Goal: Task Accomplishment & Management: Use online tool/utility

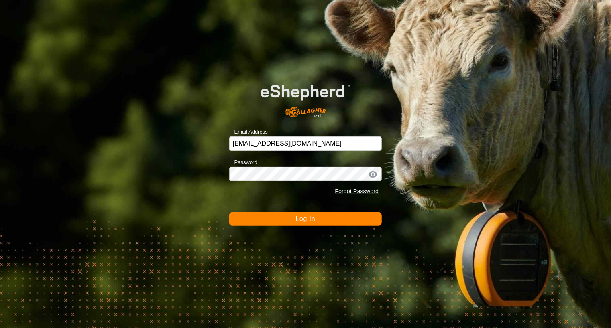
click at [311, 223] on button "Log In" at bounding box center [305, 219] width 153 height 14
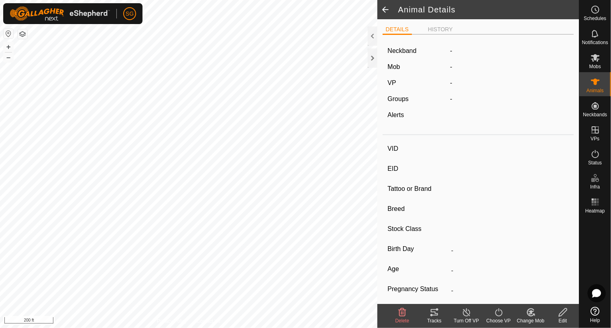
type input "112"
type input "-"
type input "112"
type input "Angus"
type input "Cow"
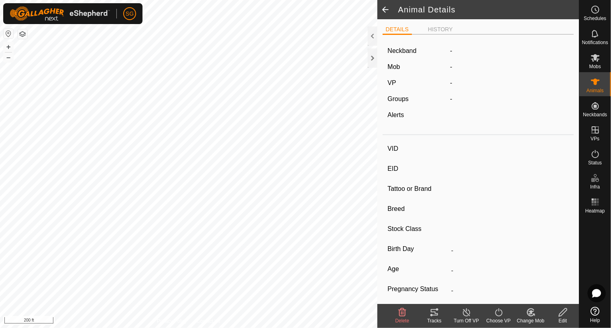
type input "Pregnant"
type input "0 kg"
type input "-"
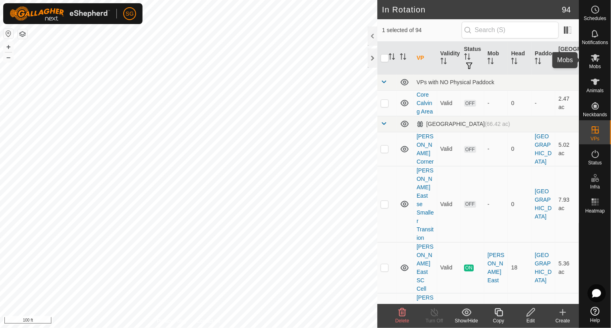
click at [597, 60] on icon at bounding box center [595, 58] width 9 height 8
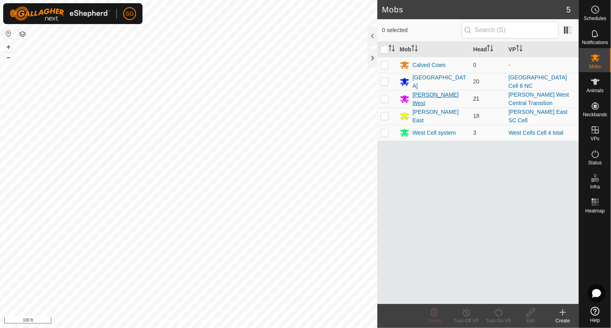
click at [424, 95] on div "[PERSON_NAME] West" at bounding box center [440, 99] width 54 height 17
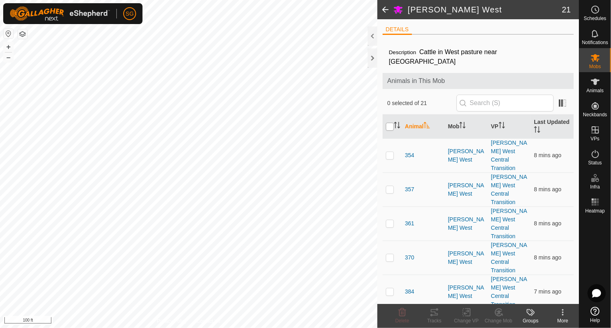
click at [387, 123] on input "checkbox" at bounding box center [390, 127] width 8 height 8
checkbox input "true"
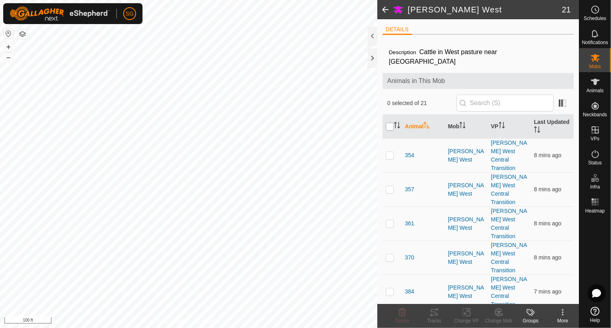
checkbox input "true"
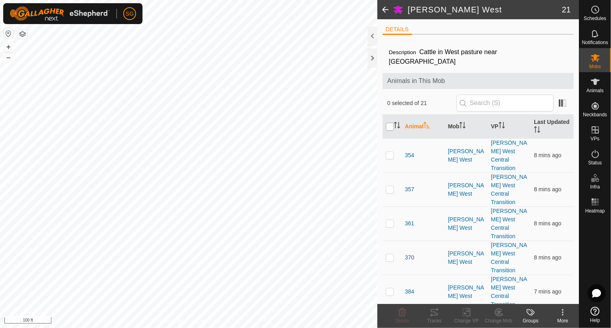
checkbox input "true"
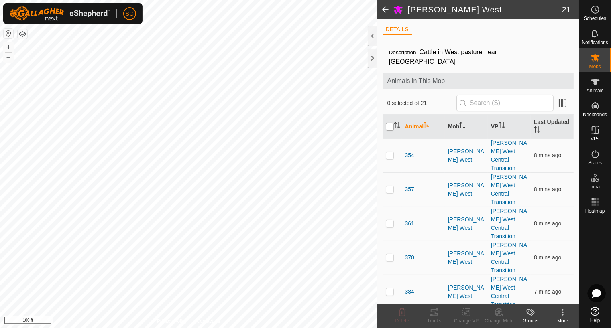
checkbox input "true"
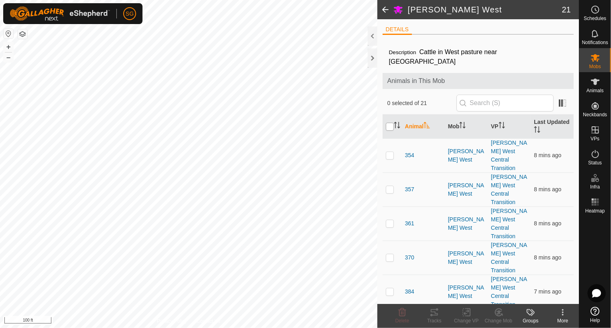
checkbox input "true"
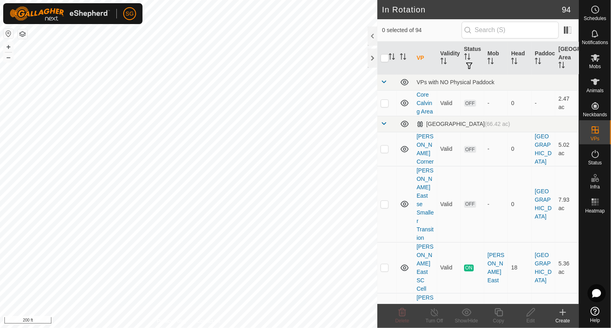
click at [562, 316] on icon at bounding box center [563, 313] width 10 height 10
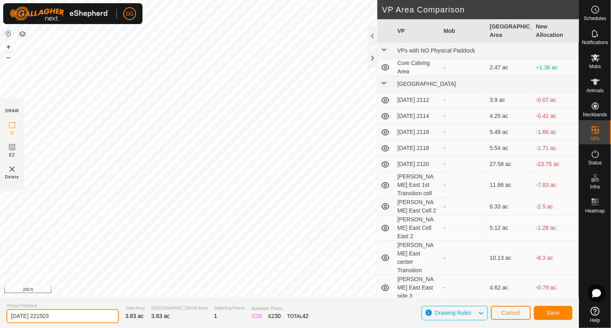
click at [67, 316] on input "[DATE] 221503" at bounding box center [62, 316] width 112 height 14
type input "2"
type input "[PERSON_NAME][GEOGRAPHIC_DATA]"
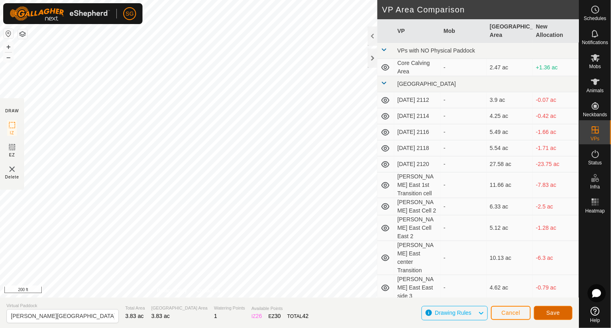
click at [553, 318] on button "Save" at bounding box center [553, 313] width 39 height 14
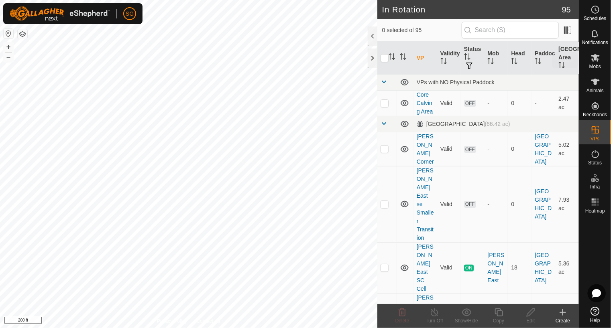
click at [594, 61] on icon at bounding box center [595, 58] width 9 height 8
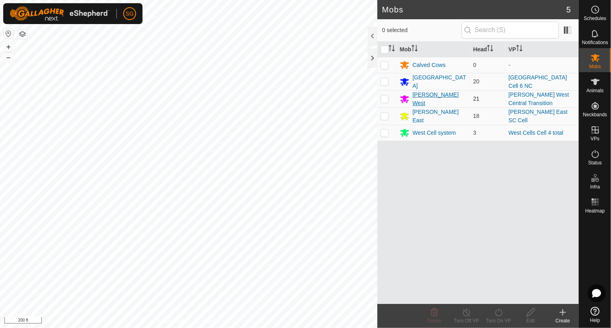
click at [419, 95] on div "[PERSON_NAME] West" at bounding box center [440, 99] width 54 height 17
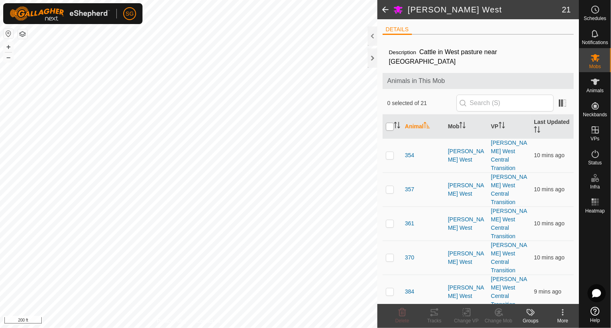
click at [390, 123] on input "checkbox" at bounding box center [390, 127] width 8 height 8
checkbox input "true"
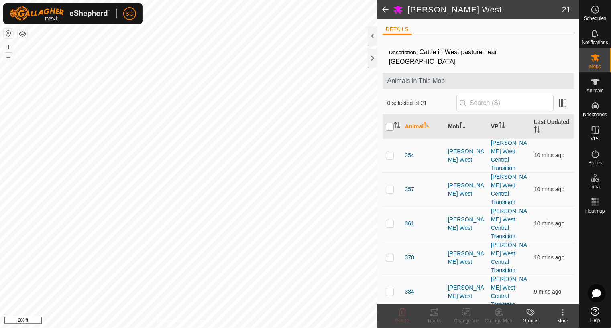
checkbox input "true"
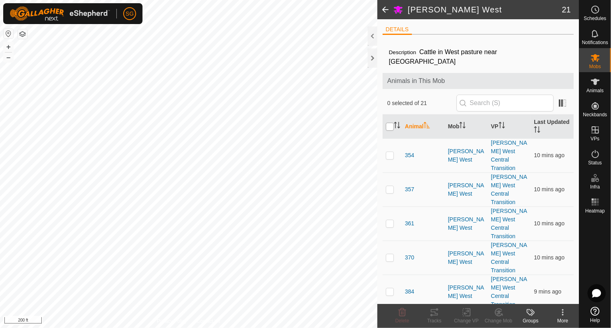
checkbox input "true"
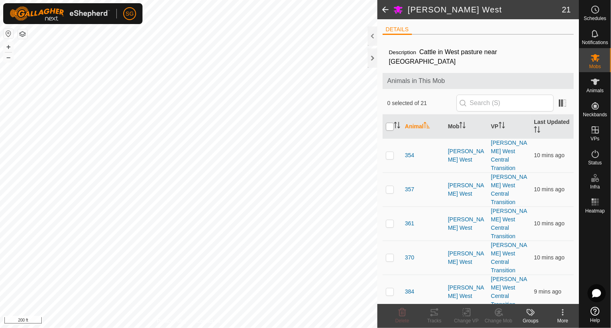
checkbox input "true"
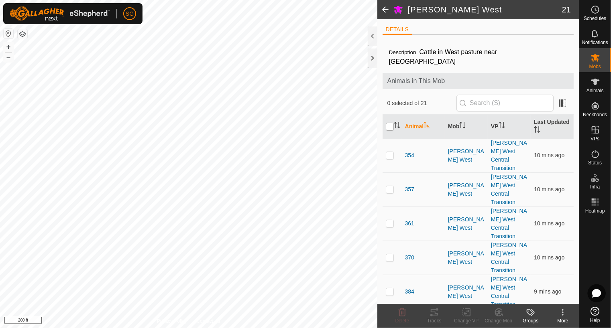
checkbox input "true"
click at [467, 315] on icon at bounding box center [467, 313] width 10 height 10
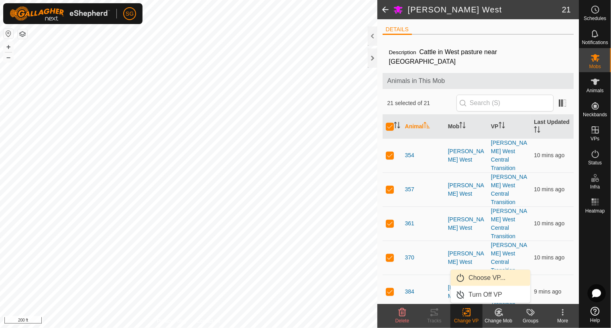
click at [476, 278] on link "Choose VP..." at bounding box center [490, 278] width 79 height 16
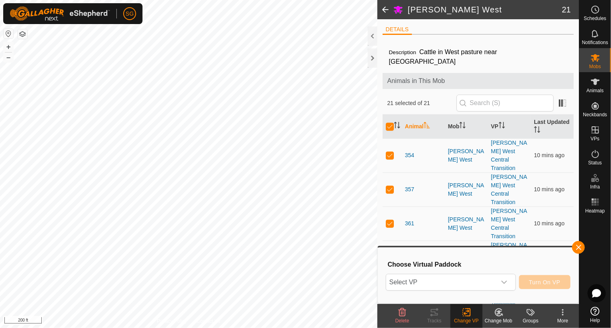
click at [476, 278] on span "Select VP" at bounding box center [441, 283] width 110 height 16
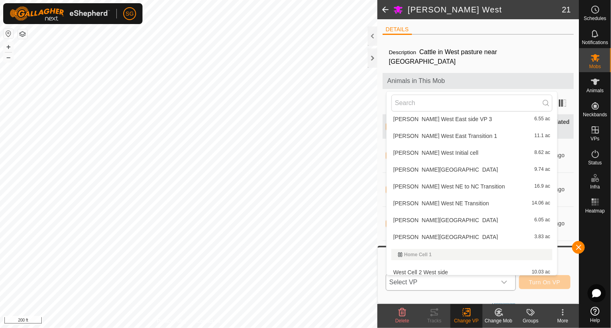
scroll to position [602, 0]
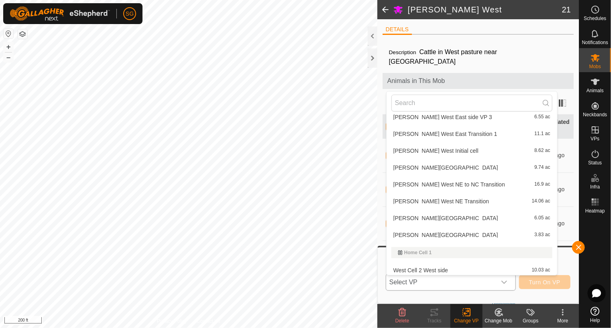
click at [415, 234] on li "[PERSON_NAME][GEOGRAPHIC_DATA] 3.83 ac" at bounding box center [472, 235] width 171 height 16
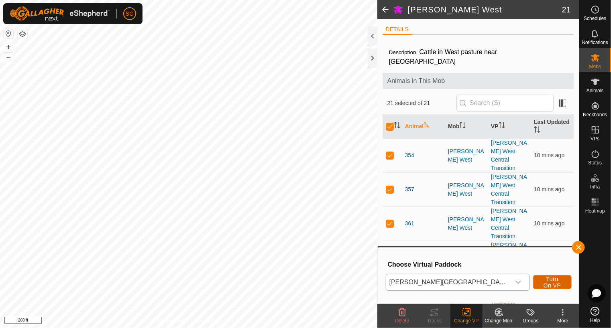
click at [543, 283] on span "Turn On VP" at bounding box center [552, 282] width 18 height 13
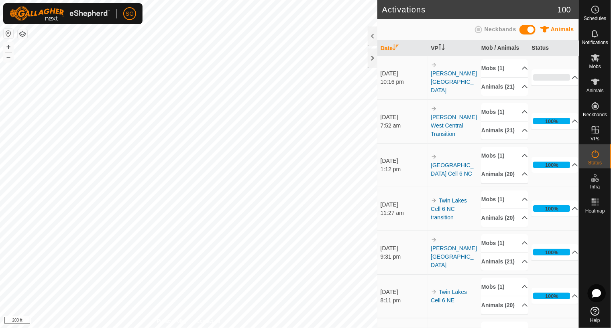
click at [414, 248] on div "Activations 100 Animals Neckbands Date VP Mob / Animals Status [DATE] 10:16 pm …" at bounding box center [289, 164] width 579 height 328
